Goal: Information Seeking & Learning: Learn about a topic

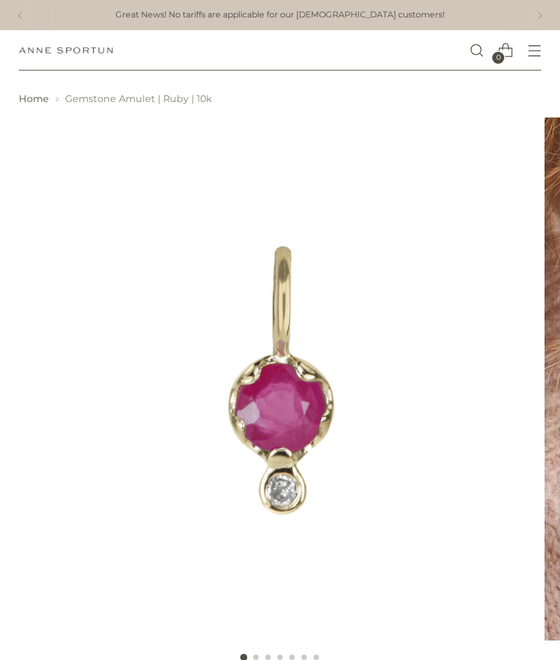
click at [537, 49] on icon "Open menu modal" at bounding box center [535, 51] width 14 height 14
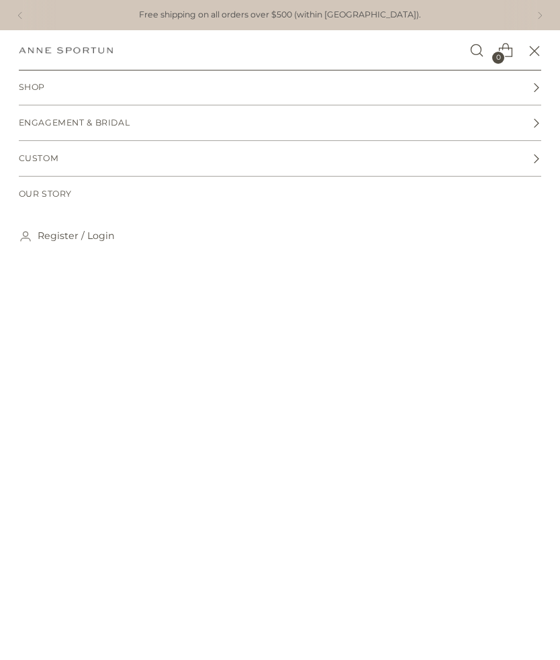
click at [54, 234] on link "Register / Login" at bounding box center [76, 236] width 77 height 28
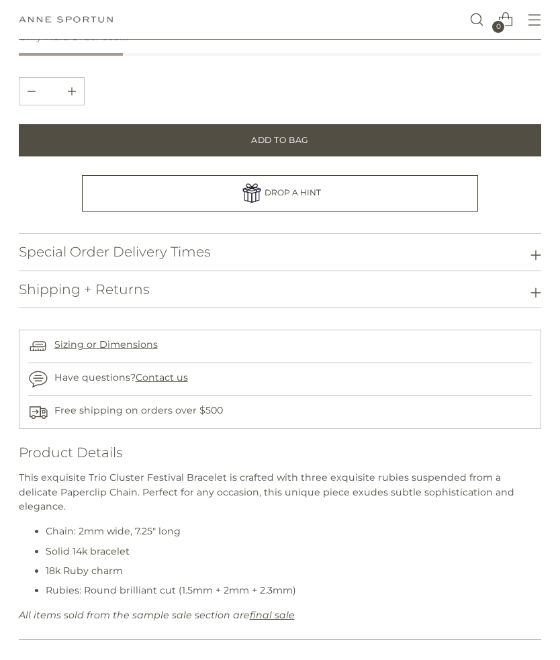
scroll to position [797, 0]
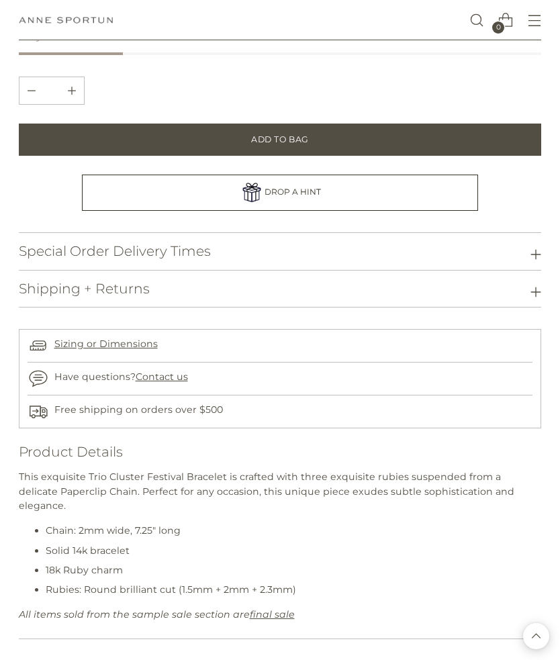
click at [532, 287] on icon at bounding box center [536, 292] width 11 height 11
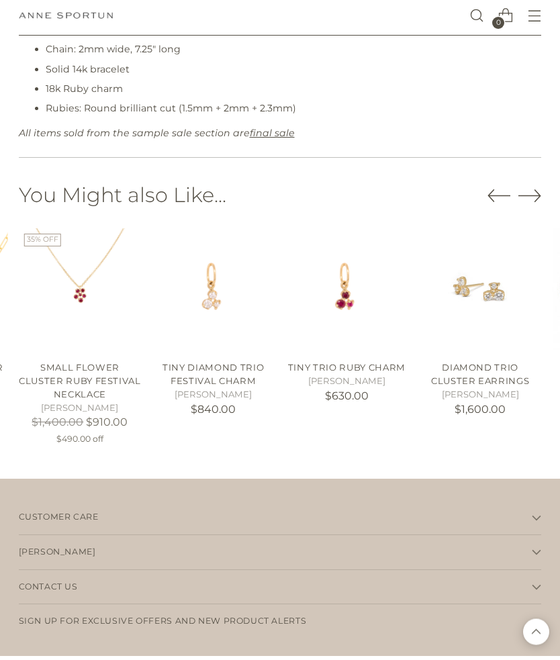
scroll to position [1510, 0]
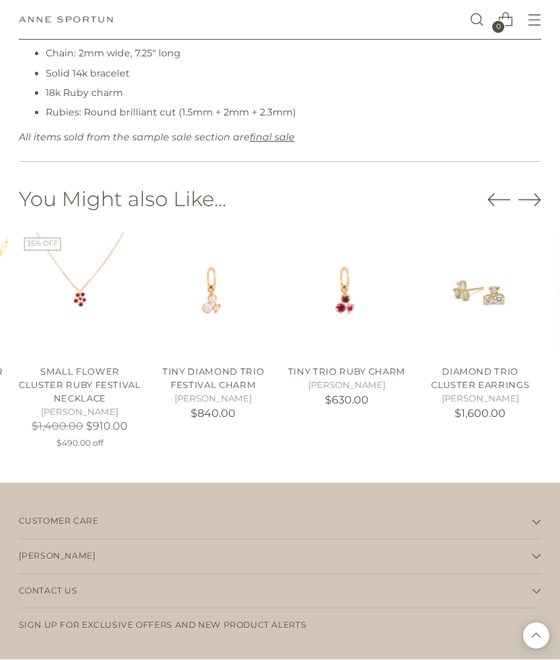
click at [77, 516] on span "Customer Care" at bounding box center [59, 522] width 80 height 13
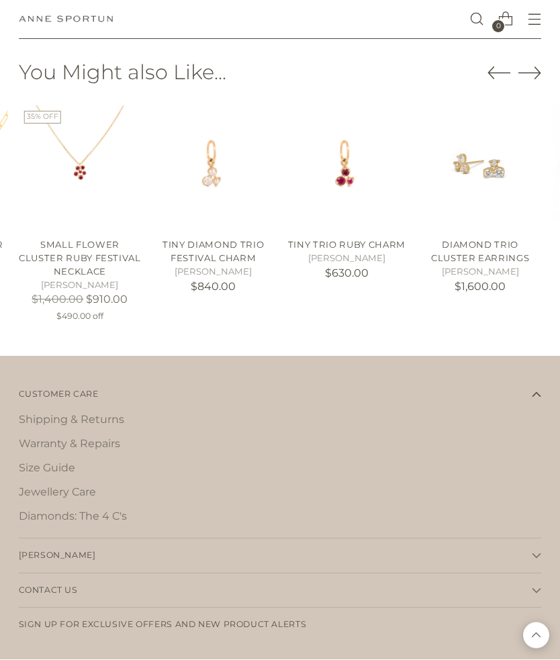
scroll to position [1636, 0]
click at [61, 586] on span "Contact Us" at bounding box center [48, 592] width 59 height 13
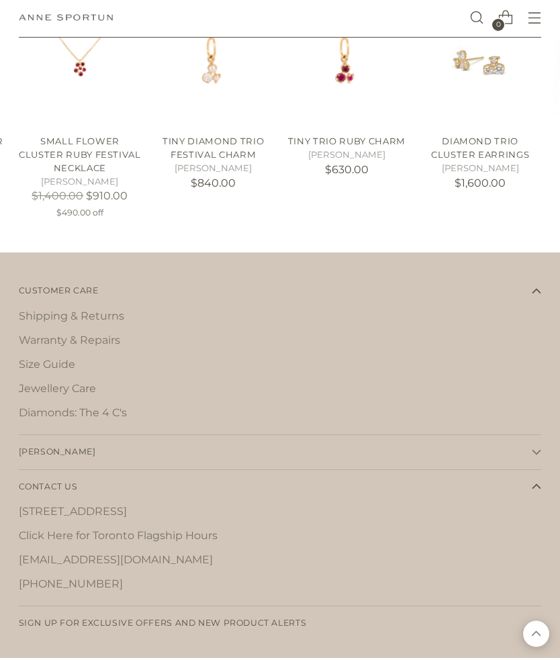
scroll to position [1738, 0]
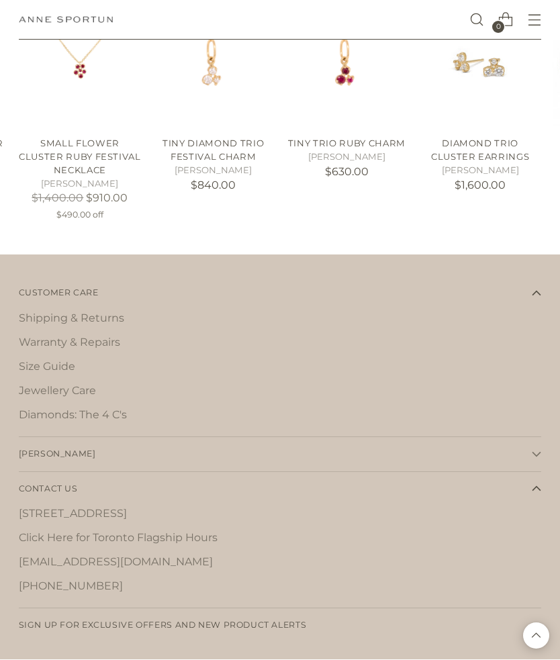
click at [290, 620] on span "Sign up for exclusive offers and new product alerts" at bounding box center [163, 626] width 288 height 13
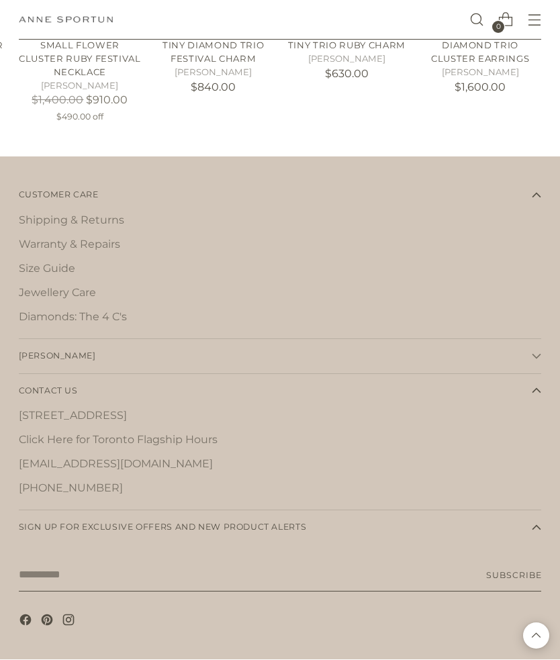
click at [335, 559] on input "Your email" at bounding box center [280, 576] width 523 height 34
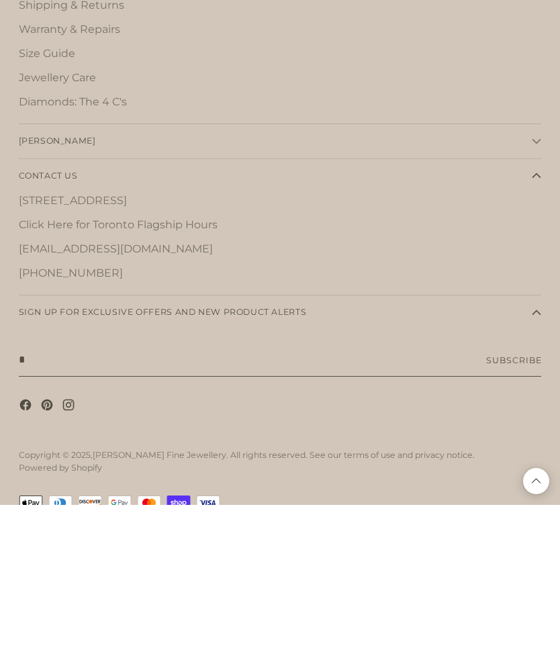
scroll to position [1896, 0]
type input "**********"
click at [514, 499] on button "Subscribe" at bounding box center [513, 516] width 55 height 34
click at [524, 499] on button "Subscribe" at bounding box center [513, 516] width 55 height 34
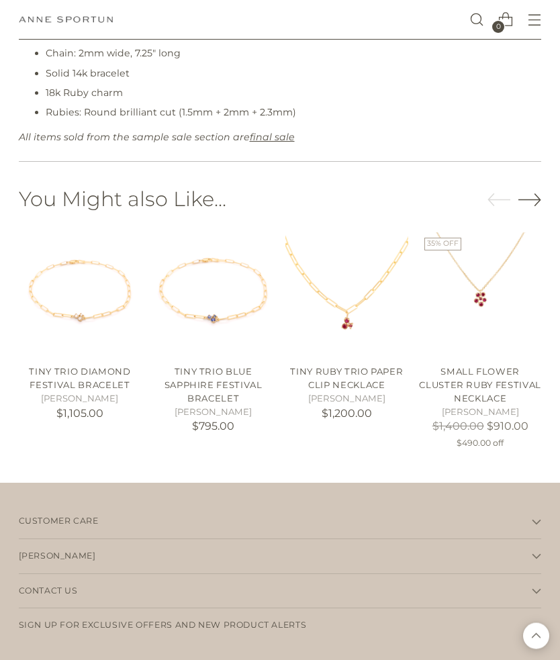
scroll to position [1274, 0]
click at [540, 587] on icon "button" at bounding box center [536, 591] width 9 height 9
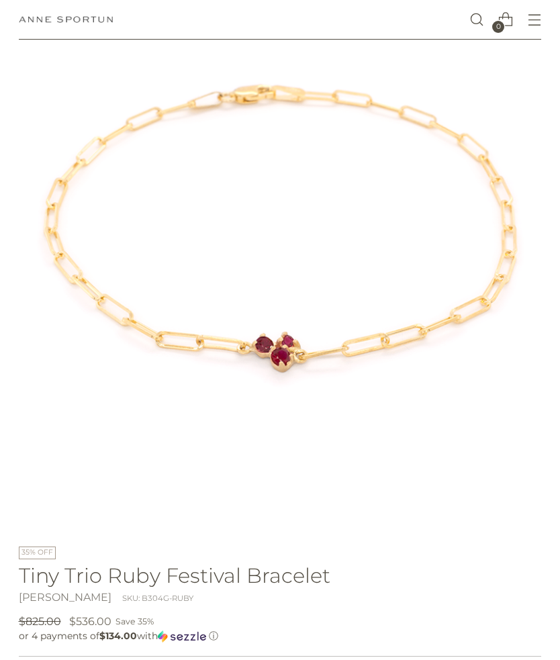
scroll to position [0, 0]
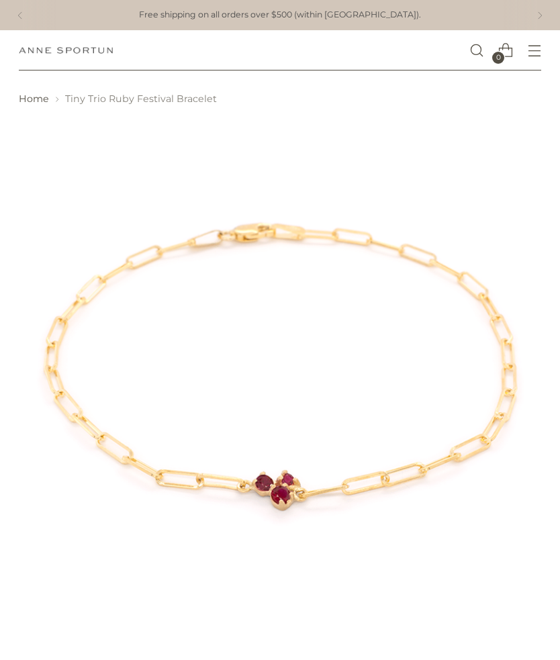
click at [506, 50] on icon "Open cart modal" at bounding box center [505, 50] width 17 height 17
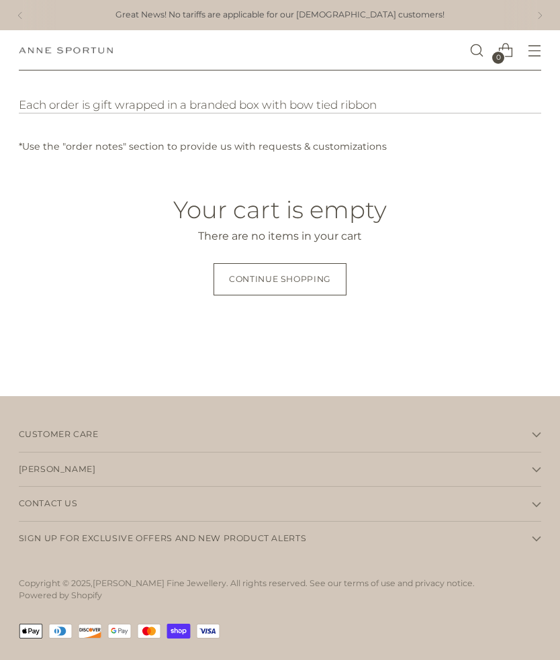
click at [316, 274] on span "Continue shopping" at bounding box center [280, 279] width 102 height 12
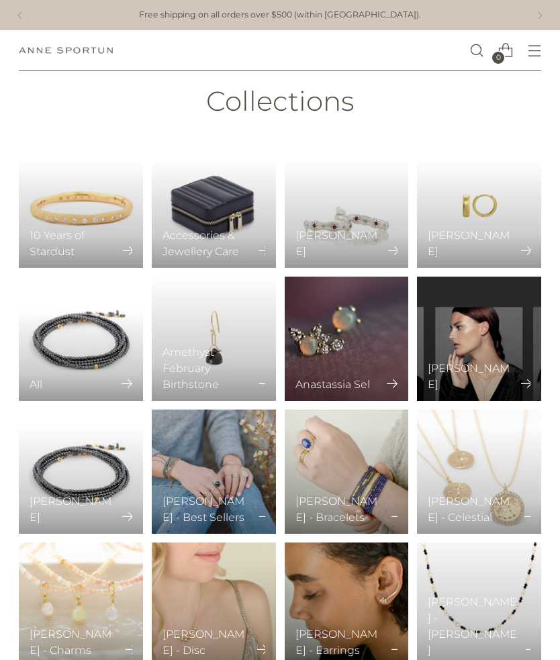
click at [483, 49] on icon "Open search modal" at bounding box center [477, 51] width 14 height 14
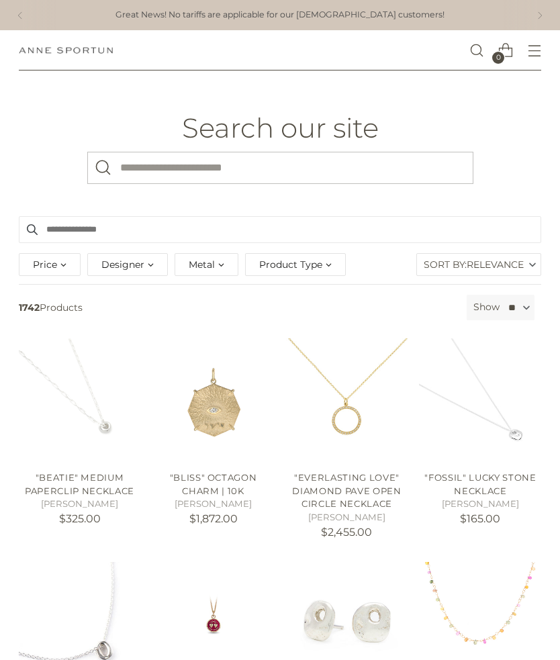
click at [65, 267] on div "Price" at bounding box center [50, 264] width 62 height 23
type input "*******"
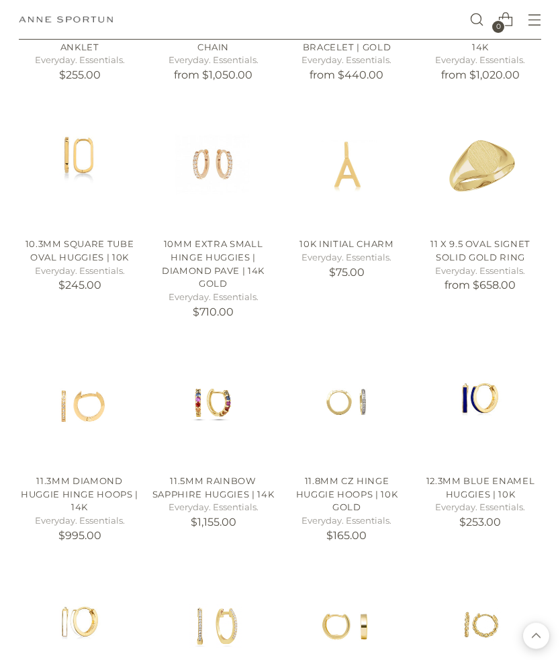
scroll to position [4489, 0]
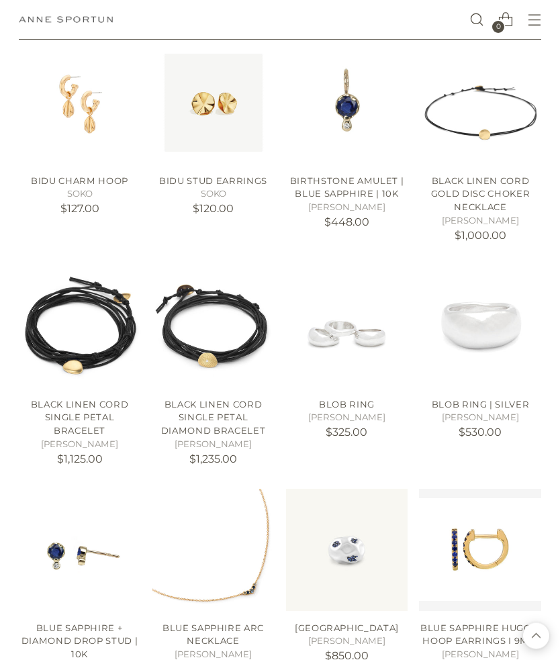
scroll to position [11970, 0]
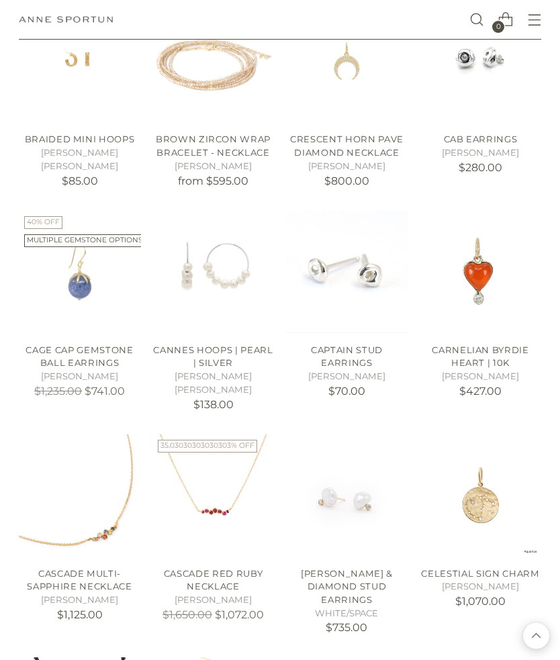
scroll to position [12905, 0]
click at [488, 345] on link "Carnelian Byrdie Heart | 10k" at bounding box center [480, 357] width 97 height 24
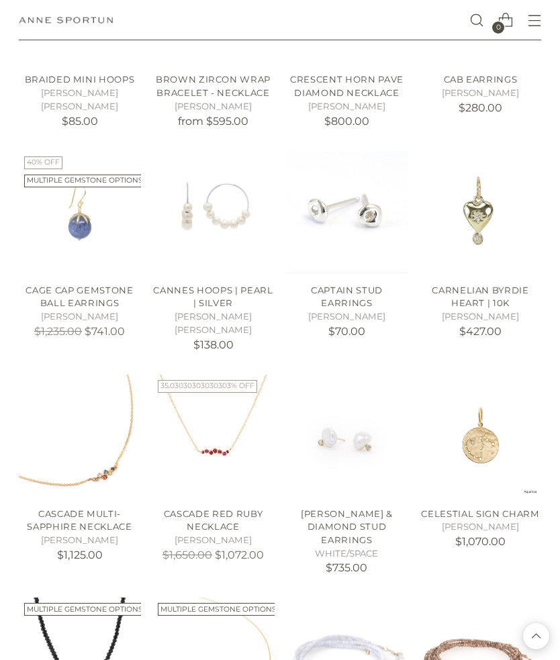
click at [541, 30] on span "Open menu modal" at bounding box center [535, 20] width 22 height 22
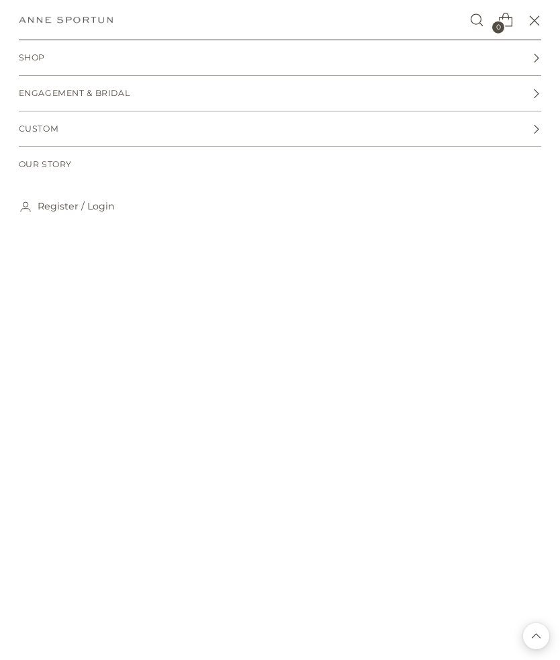
scroll to position [0, 0]
click at [541, 54] on icon at bounding box center [536, 58] width 10 height 10
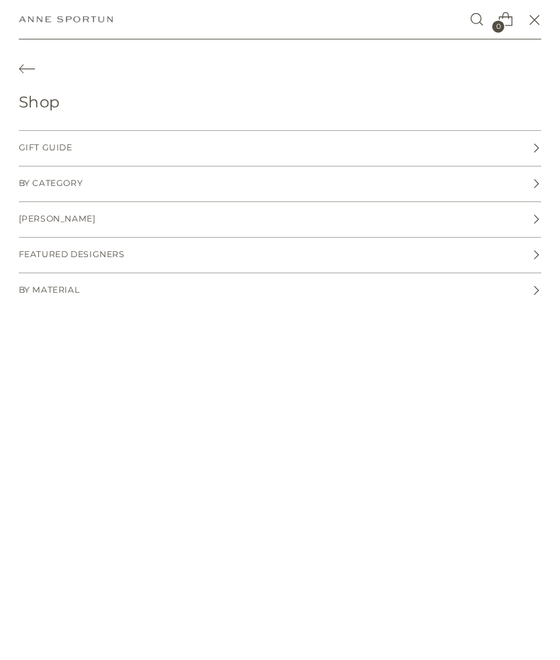
click at [537, 144] on icon at bounding box center [536, 149] width 10 height 10
click at [27, 67] on icon "Back" at bounding box center [27, 70] width 16 height 16
click at [540, 174] on link "By Category" at bounding box center [280, 184] width 523 height 35
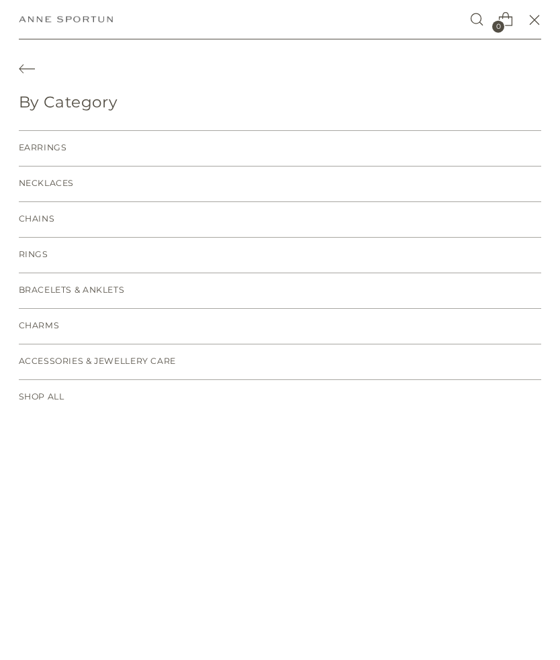
click at [505, 286] on link "Bracelets & Anklets" at bounding box center [280, 291] width 523 height 35
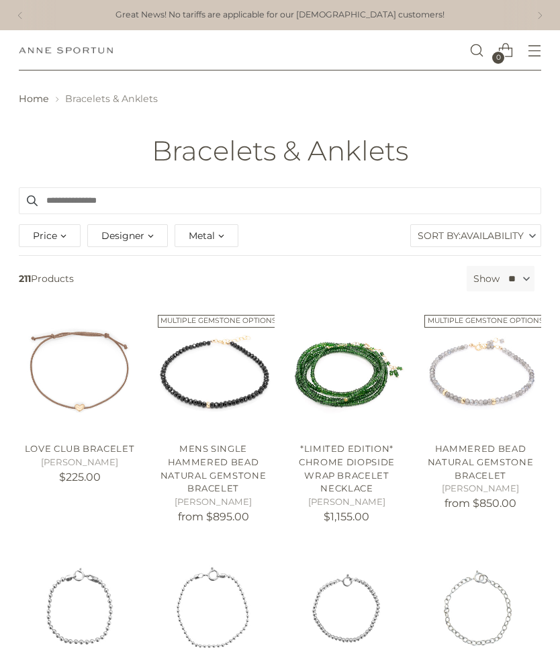
scroll to position [15, 0]
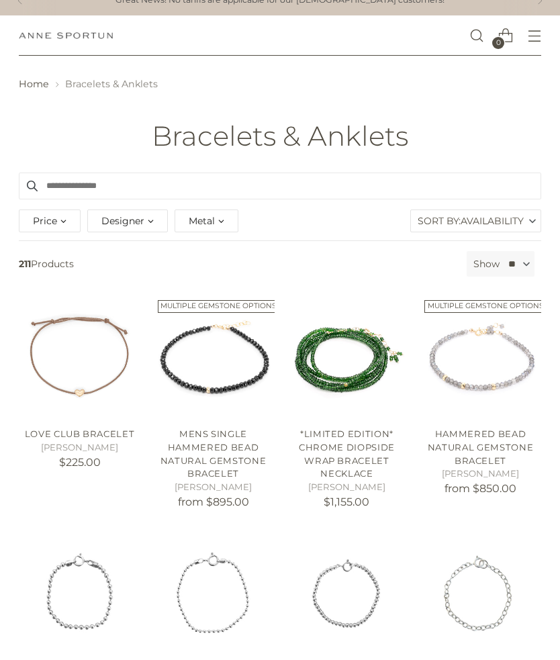
click at [530, 222] on label "Sort By: Availability" at bounding box center [476, 220] width 130 height 21
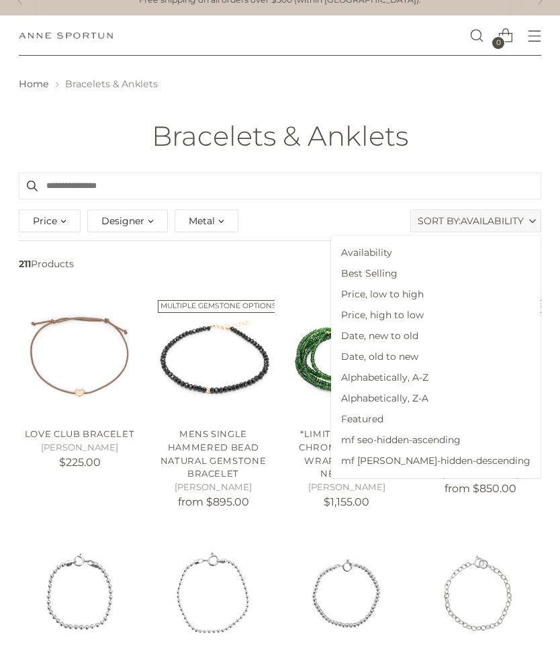
click at [460, 297] on span "Price, low to high" at bounding box center [436, 294] width 210 height 21
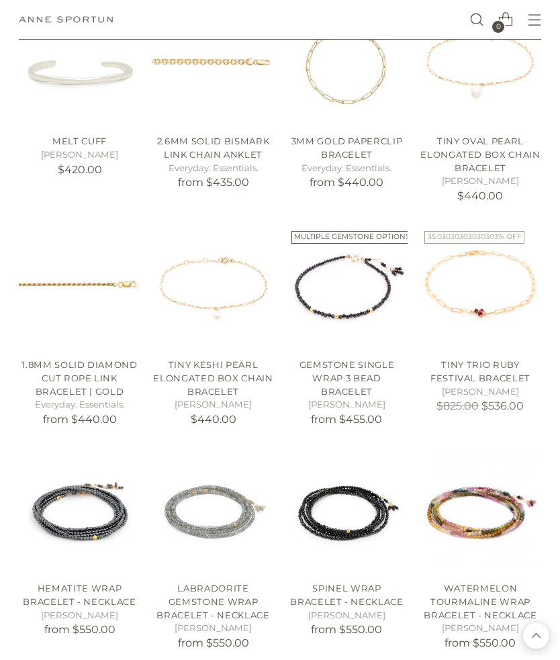
scroll to position [3184, 0]
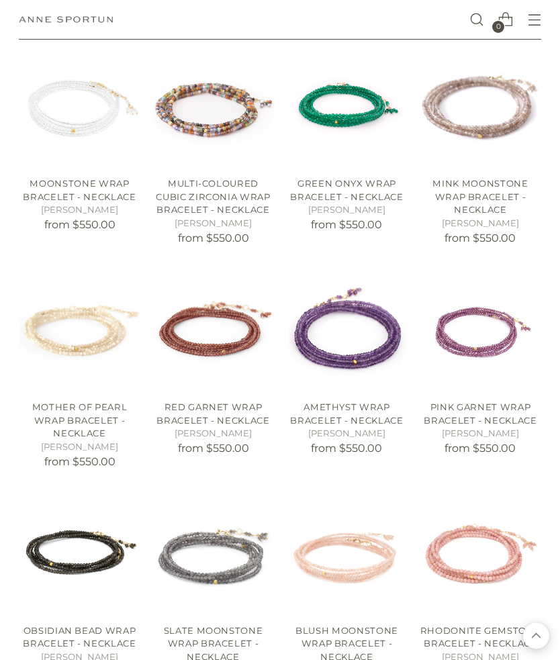
scroll to position [4253, 0]
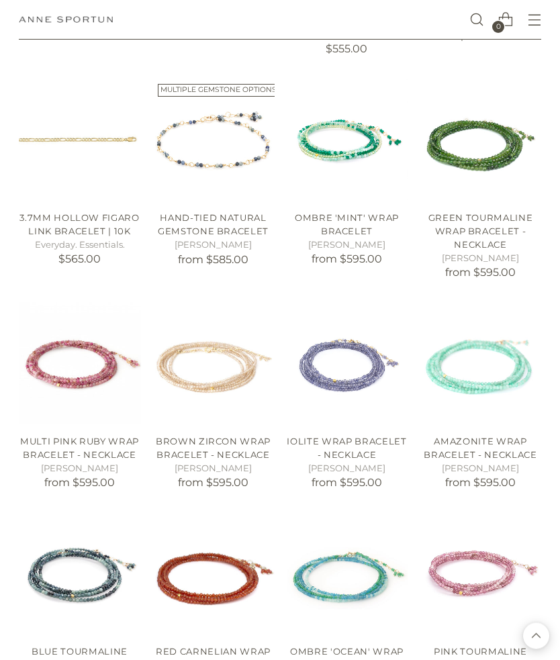
scroll to position [5125, 0]
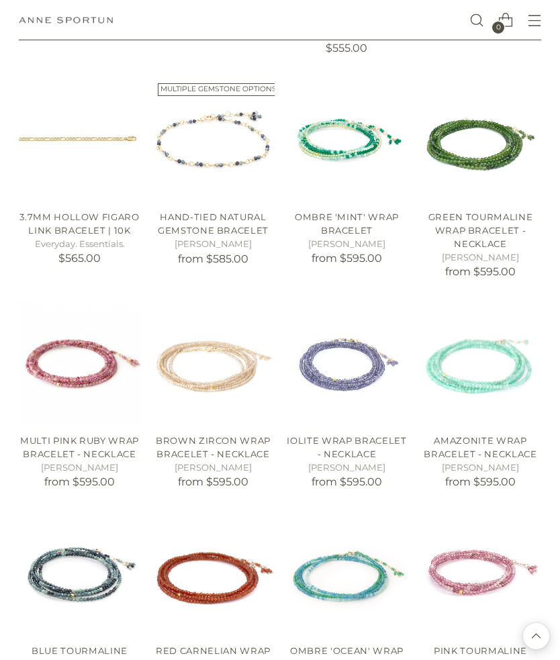
click at [289, 512] on img "Ombre 'Ocean' Wrap Bracelet" at bounding box center [347, 573] width 122 height 122
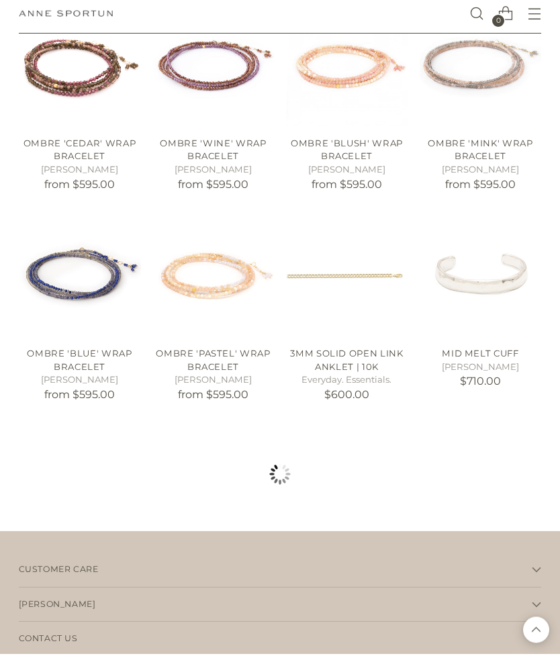
scroll to position [6021, 0]
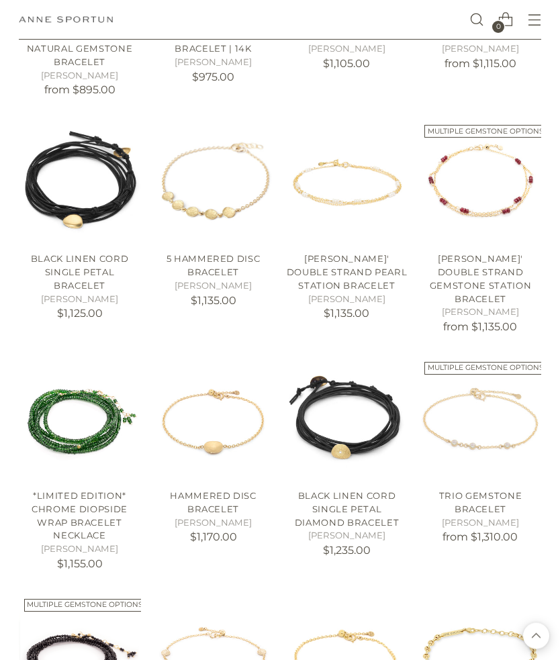
scroll to position [7504, 0]
click at [510, 253] on link "Luna' Double Strand Gemstone Station Bracelet" at bounding box center [481, 278] width 102 height 50
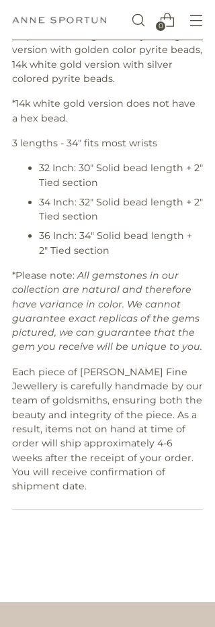
scroll to position [1568, 0]
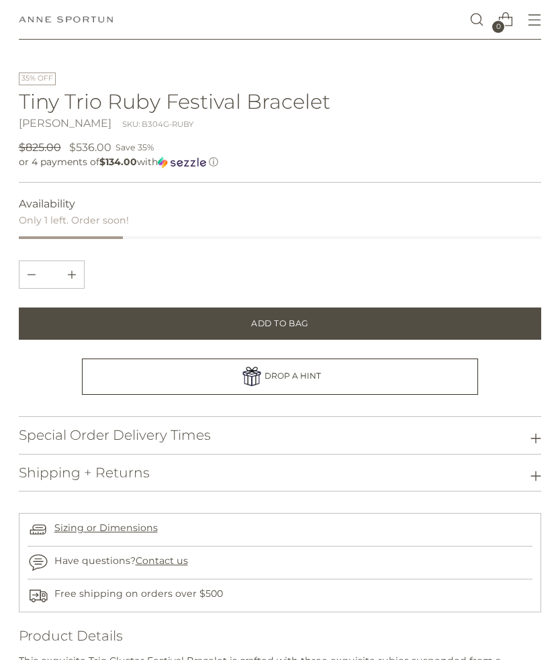
scroll to position [613, 0]
